Goal: Task Accomplishment & Management: Manage account settings

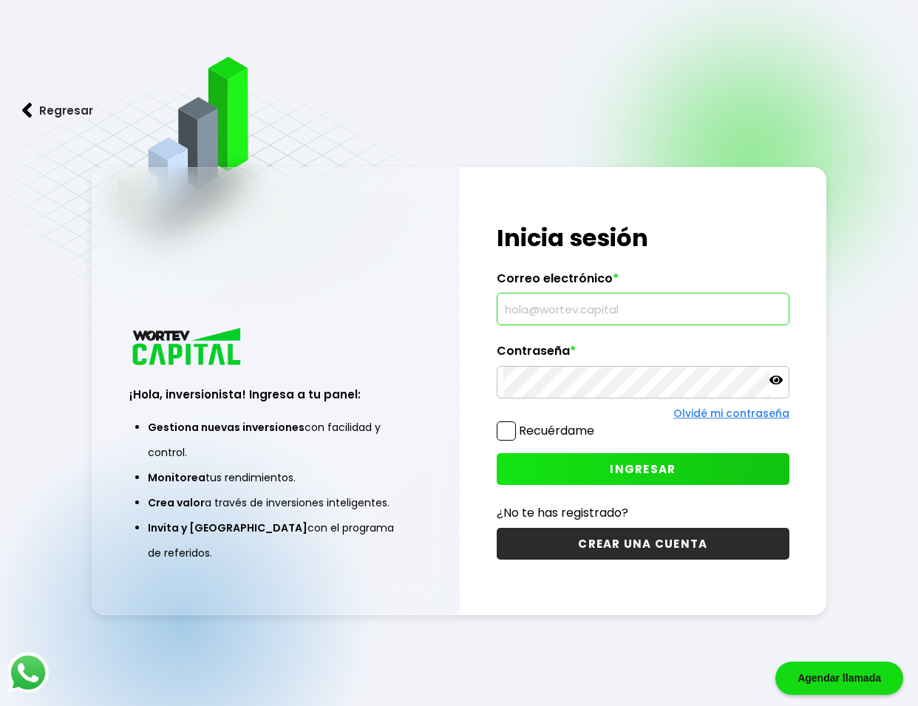
click at [551, 312] on input "text" at bounding box center [643, 308] width 280 height 31
type input "[EMAIL_ADDRESS][DOMAIN_NAME]"
click at [778, 380] on icon at bounding box center [776, 380] width 13 height 9
click at [645, 469] on span "INGRESAR" at bounding box center [643, 469] width 66 height 16
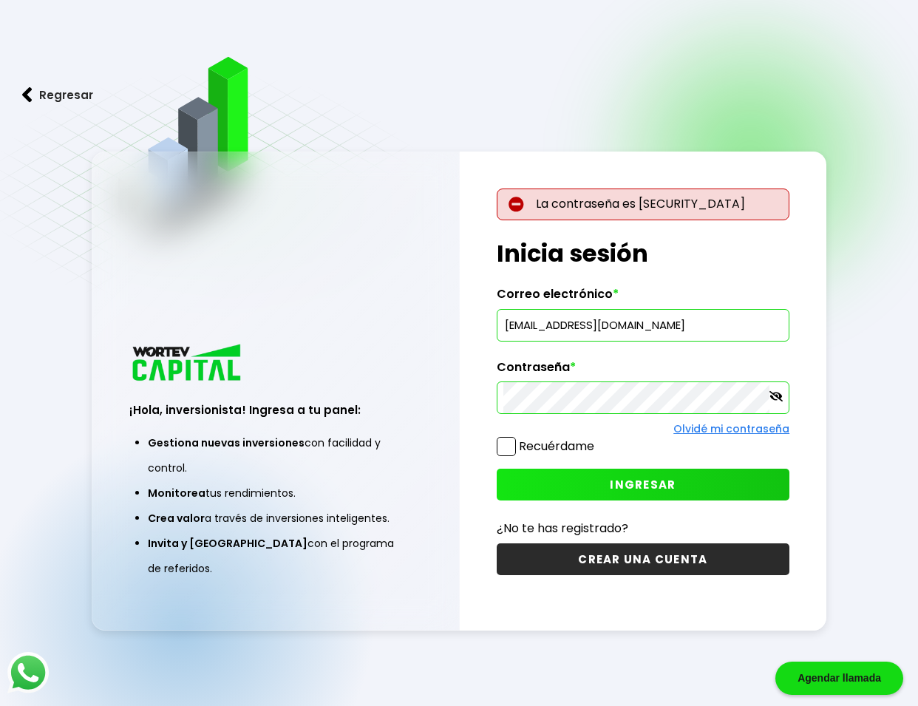
click at [629, 475] on button "INGRESAR" at bounding box center [643, 485] width 293 height 32
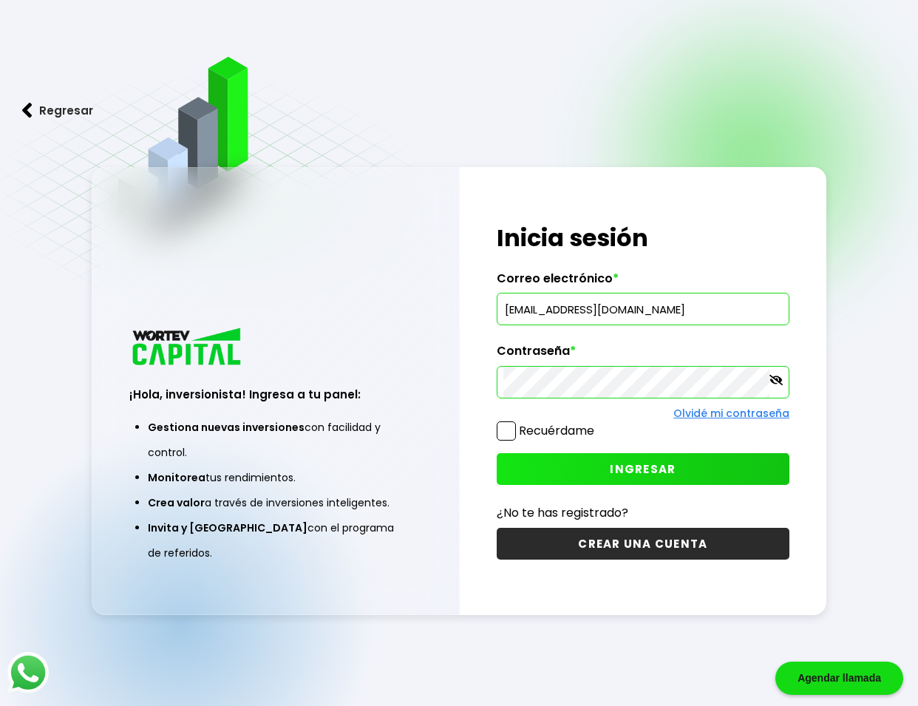
click at [688, 471] on button "INGRESAR" at bounding box center [643, 469] width 293 height 32
click at [872, 265] on div "Regresar ¡Hola, inversionista! Ingresa a tu panel: Gestiona nuevas inversiones …" at bounding box center [459, 390] width 918 height 780
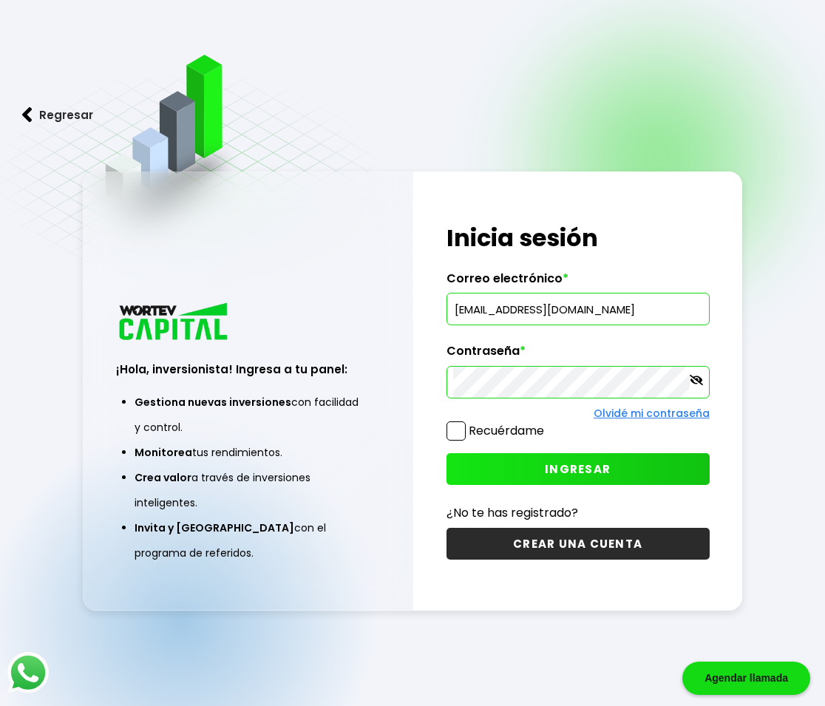
click at [792, 410] on div "Regresar ¡Hola, inversionista! Ingresa a tu panel: Gestiona nuevas inversiones …" at bounding box center [412, 390] width 825 height 780
click at [254, 330] on div "¡Hola, inversionista! Ingresa a tu panel: Gestiona nuevas inversiones con facil…" at bounding box center [248, 439] width 329 height 342
click at [380, 358] on div "¡Hola, inversionista! Ingresa a tu panel: Gestiona nuevas inversiones con facil…" at bounding box center [413, 392] width 660 height 440
click at [576, 473] on span "INGRESAR" at bounding box center [578, 469] width 66 height 16
click at [581, 469] on span "INGRESAR" at bounding box center [578, 469] width 66 height 16
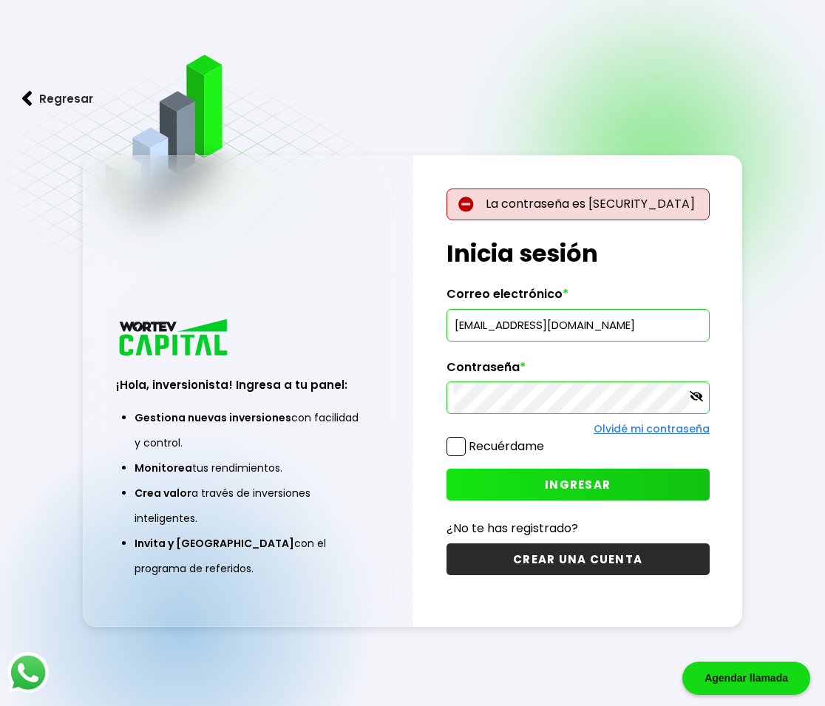
click at [580, 494] on button "INGRESAR" at bounding box center [578, 485] width 263 height 32
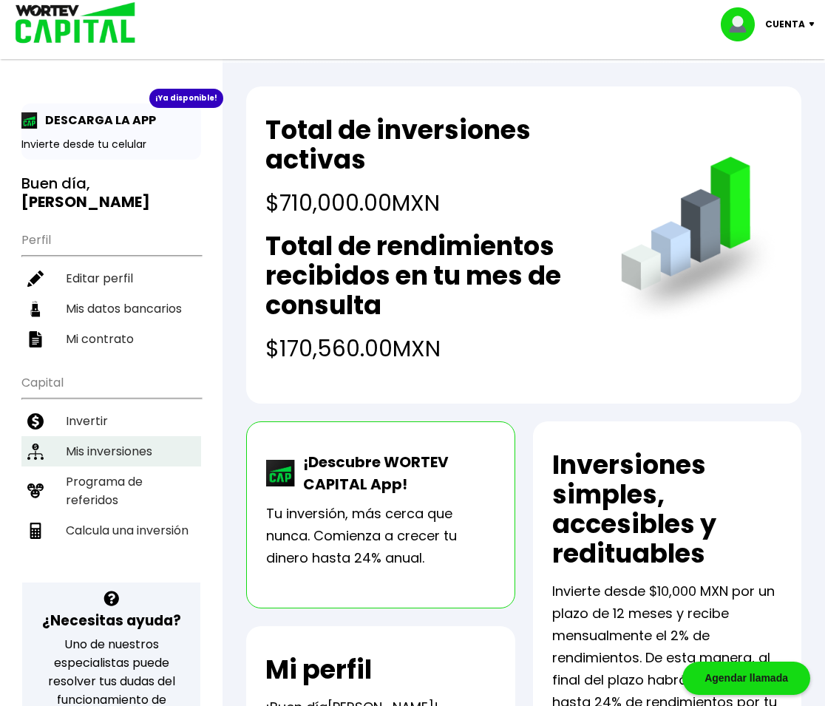
click at [108, 436] on li "Mis inversiones" at bounding box center [111, 451] width 180 height 30
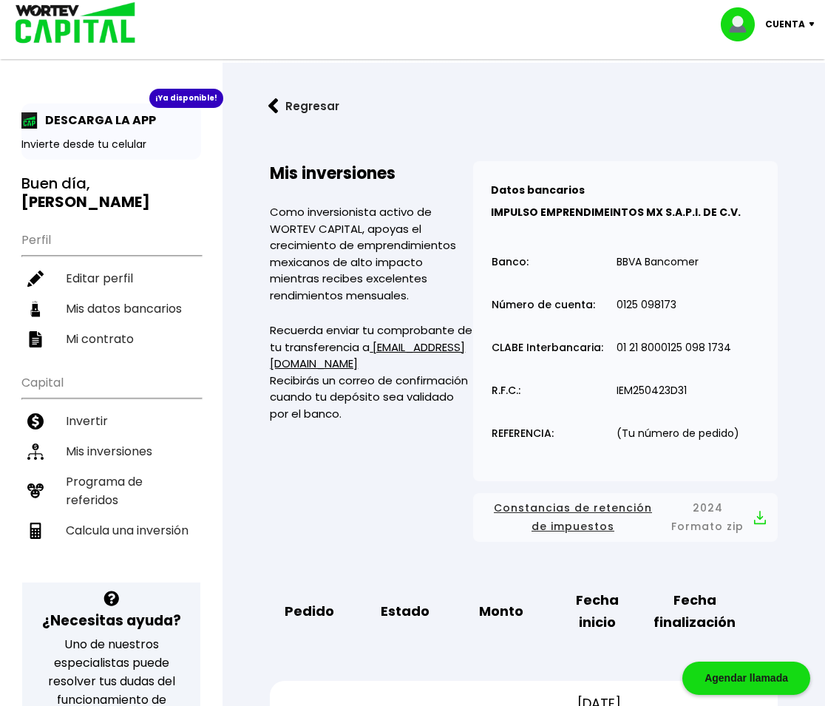
click at [810, 25] on img at bounding box center [815, 24] width 20 height 4
click at [757, 101] on li "Cerrar sesión" at bounding box center [769, 99] width 118 height 30
